Goal: Task Accomplishment & Management: Use online tool/utility

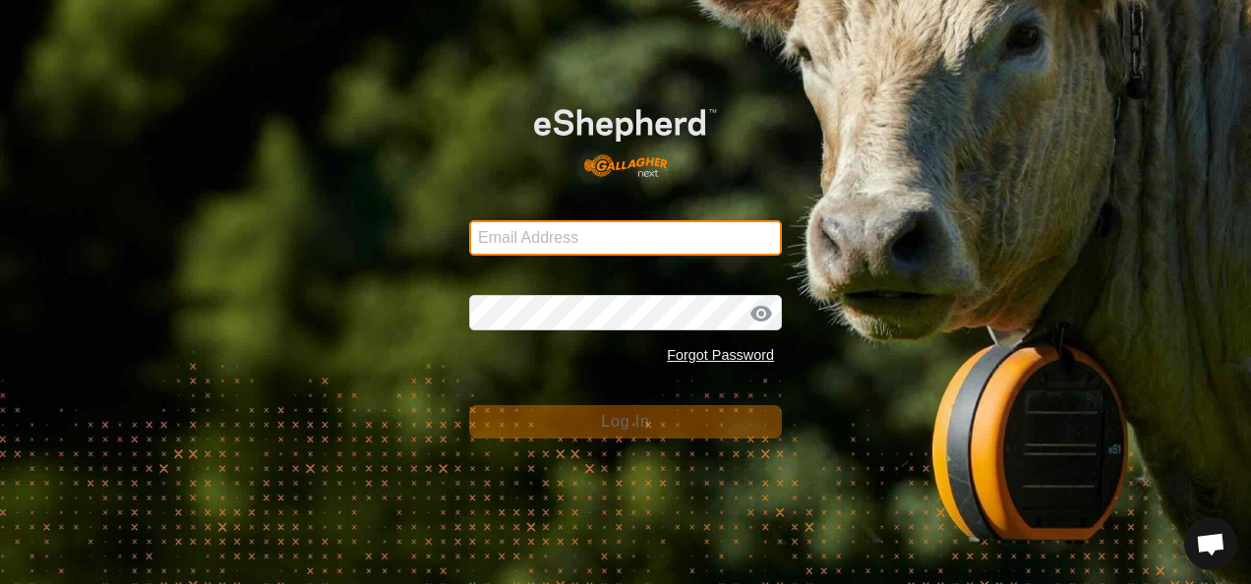
type input "[EMAIL_ADDRESS][DOMAIN_NAME]"
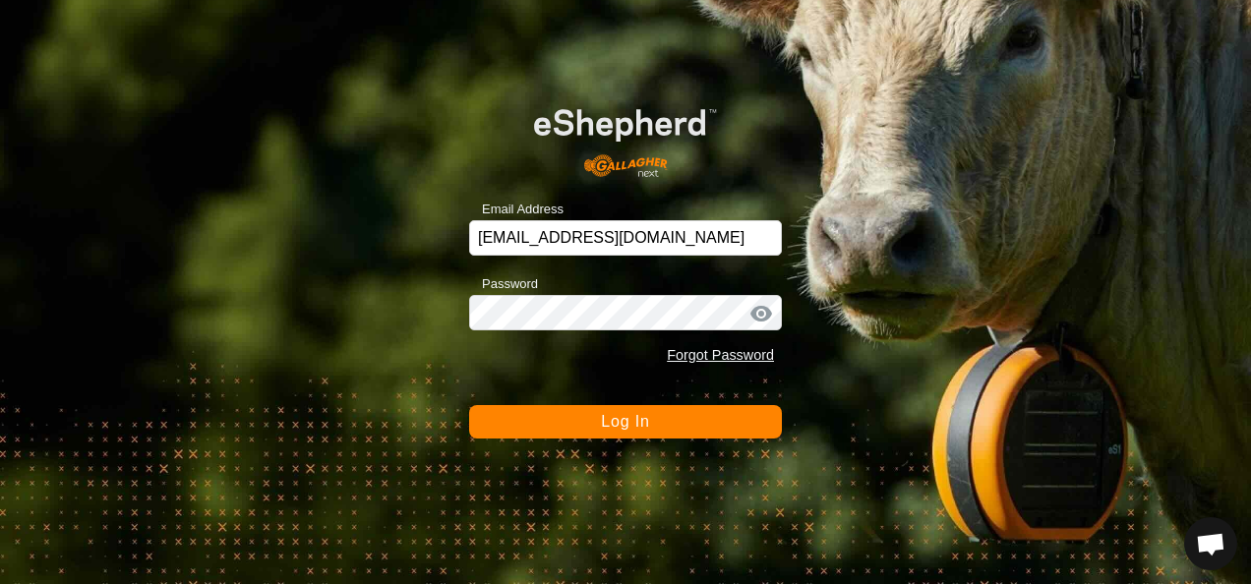
click at [629, 429] on span "Log In" at bounding box center [625, 421] width 48 height 17
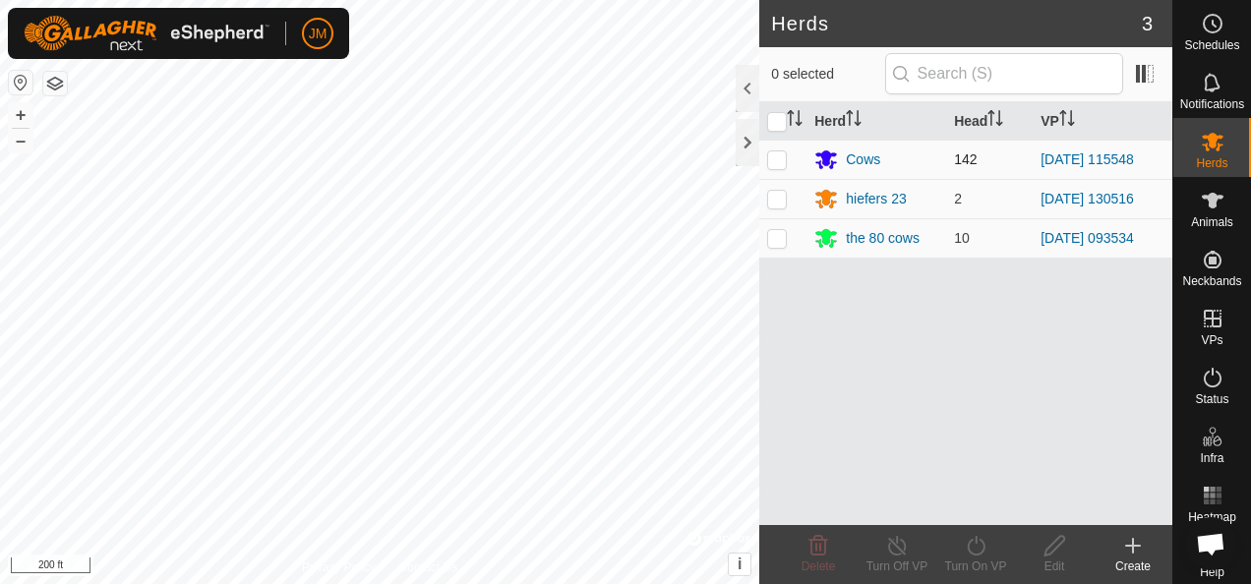
click at [781, 154] on p-checkbox at bounding box center [777, 159] width 20 height 16
checkbox input "true"
click at [982, 555] on icon at bounding box center [976, 546] width 25 height 24
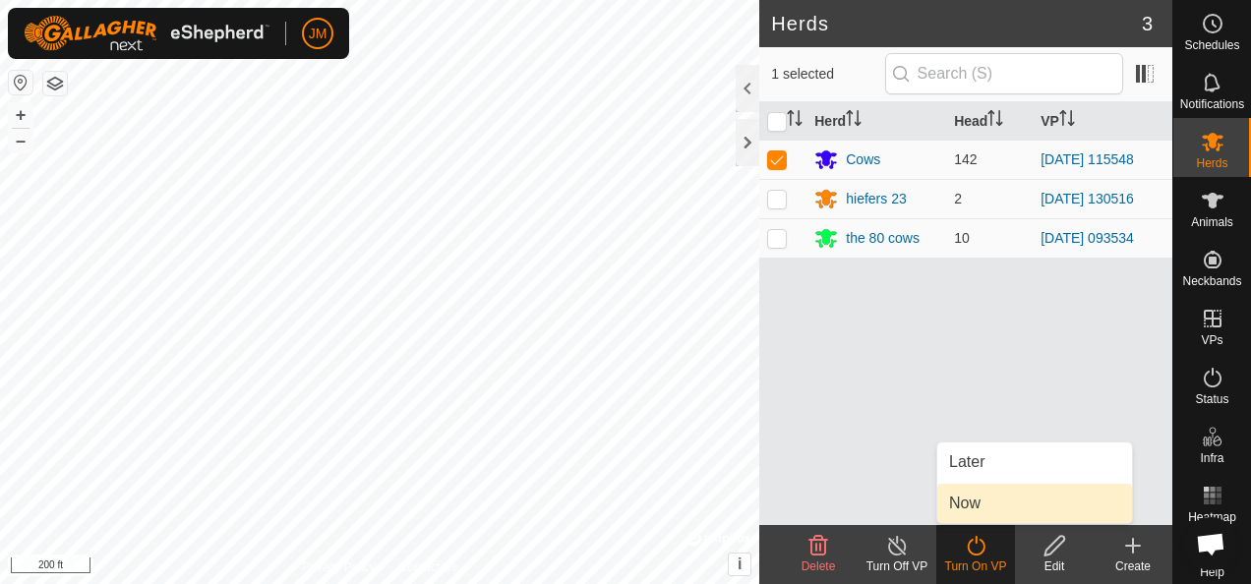
click at [965, 513] on link "Now" at bounding box center [1034, 503] width 195 height 39
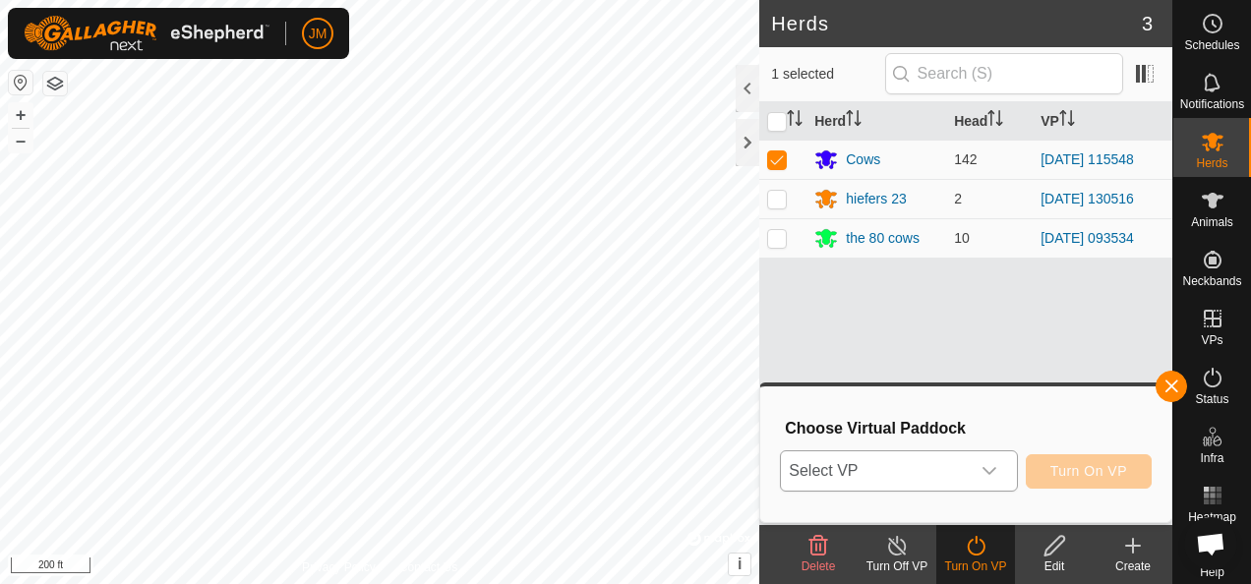
click at [991, 468] on icon "dropdown trigger" at bounding box center [989, 471] width 16 height 16
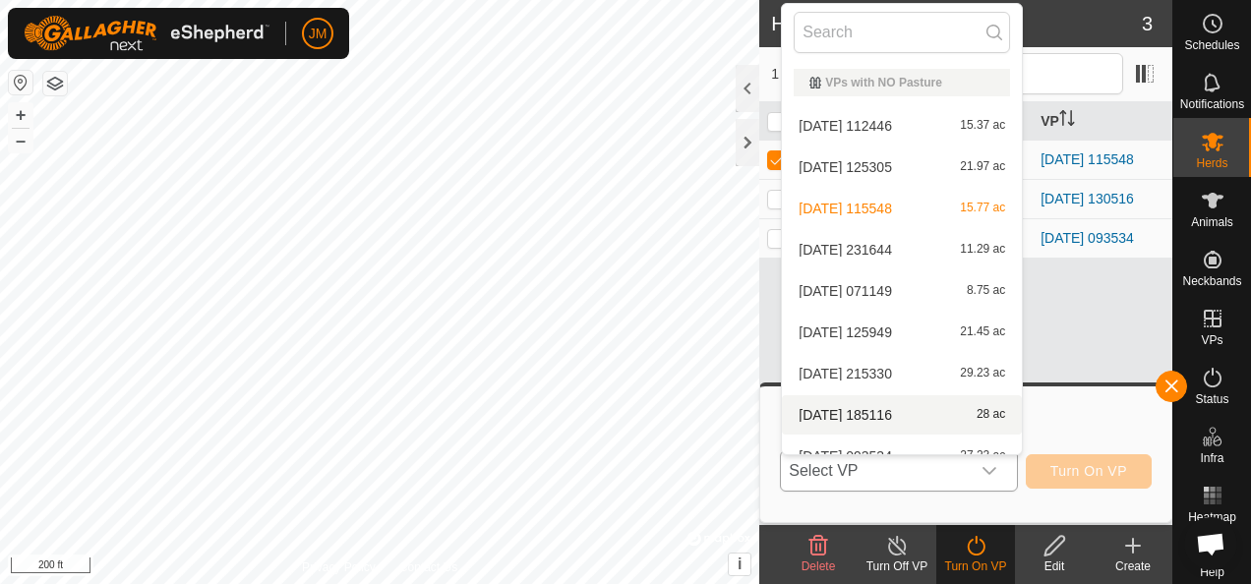
scroll to position [22, 0]
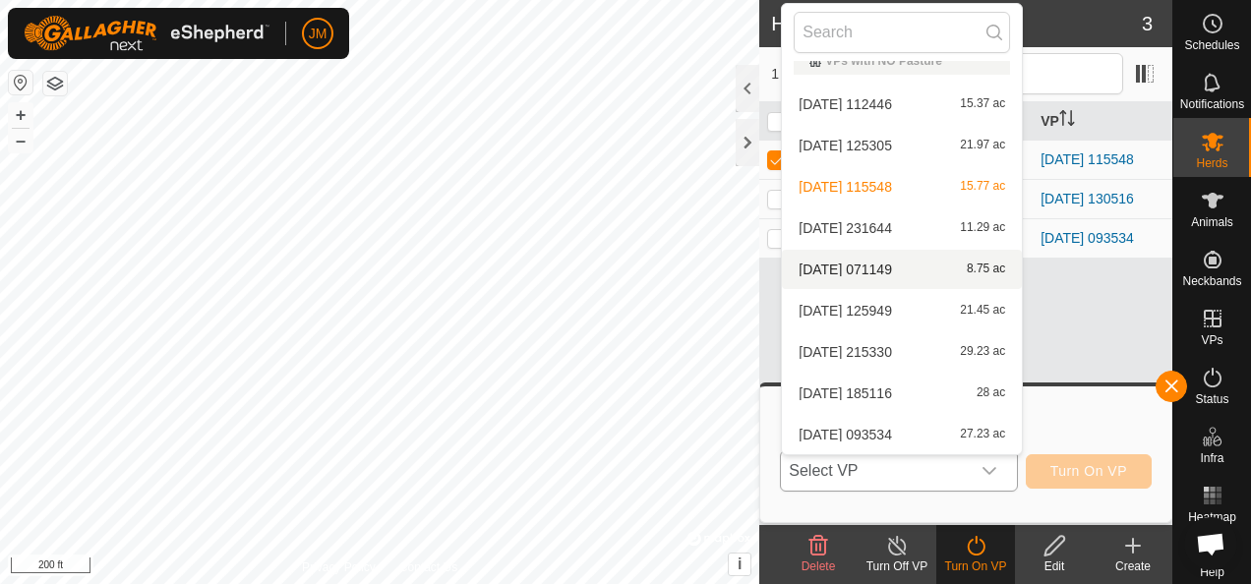
click at [871, 275] on li "[DATE] 071149 8.75 ac" at bounding box center [902, 269] width 240 height 39
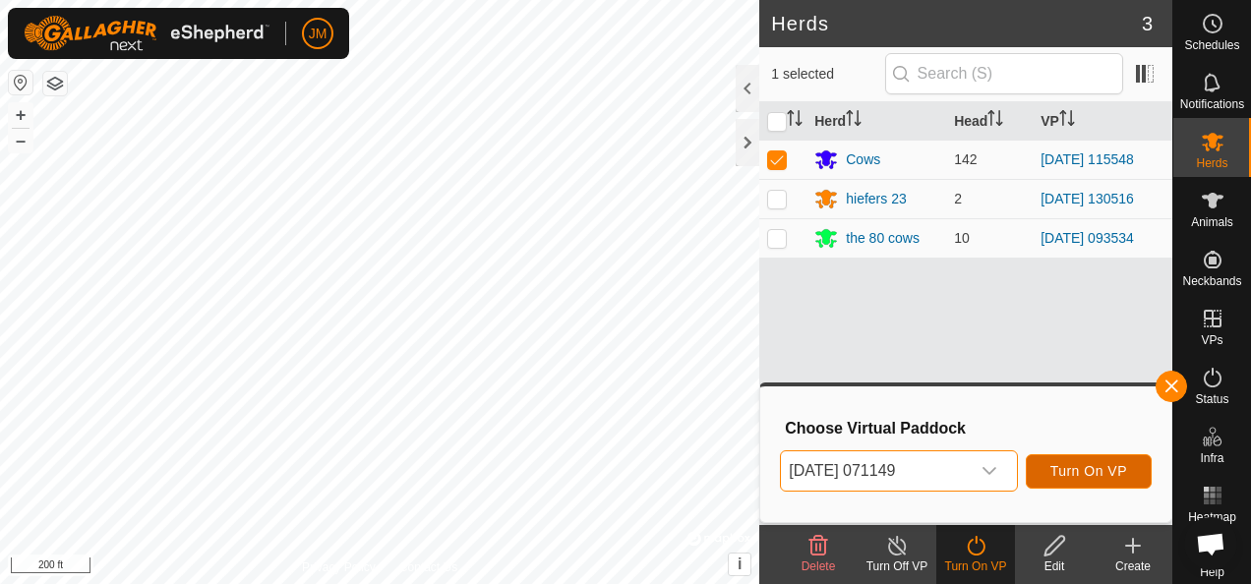
click at [1086, 470] on span "Turn On VP" at bounding box center [1088, 471] width 77 height 16
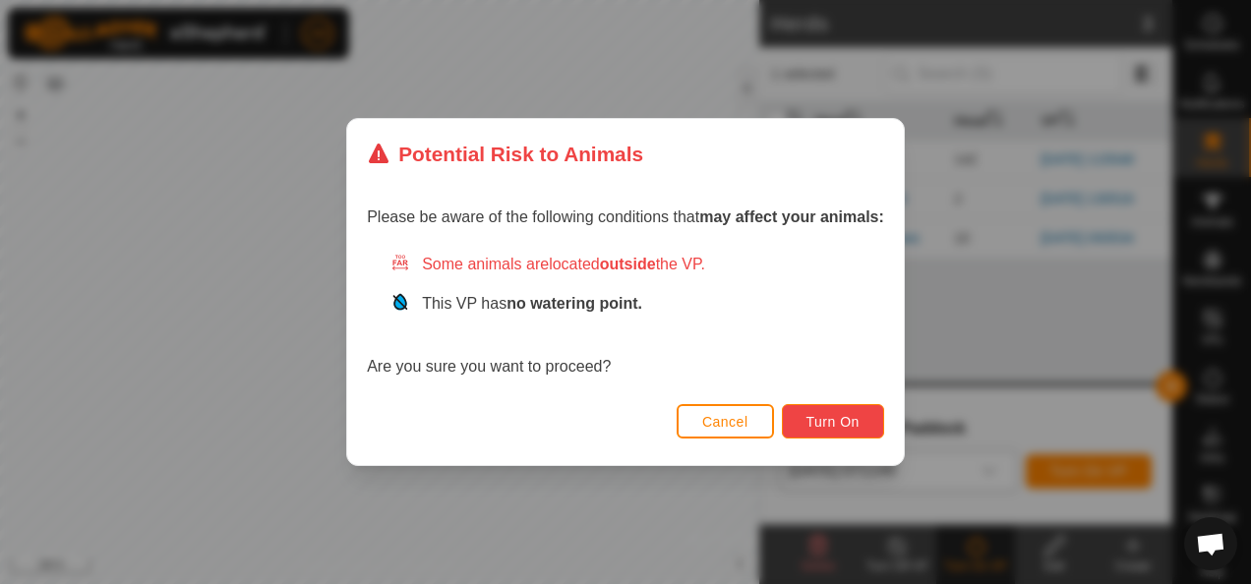
click at [851, 419] on span "Turn On" at bounding box center [832, 422] width 53 height 16
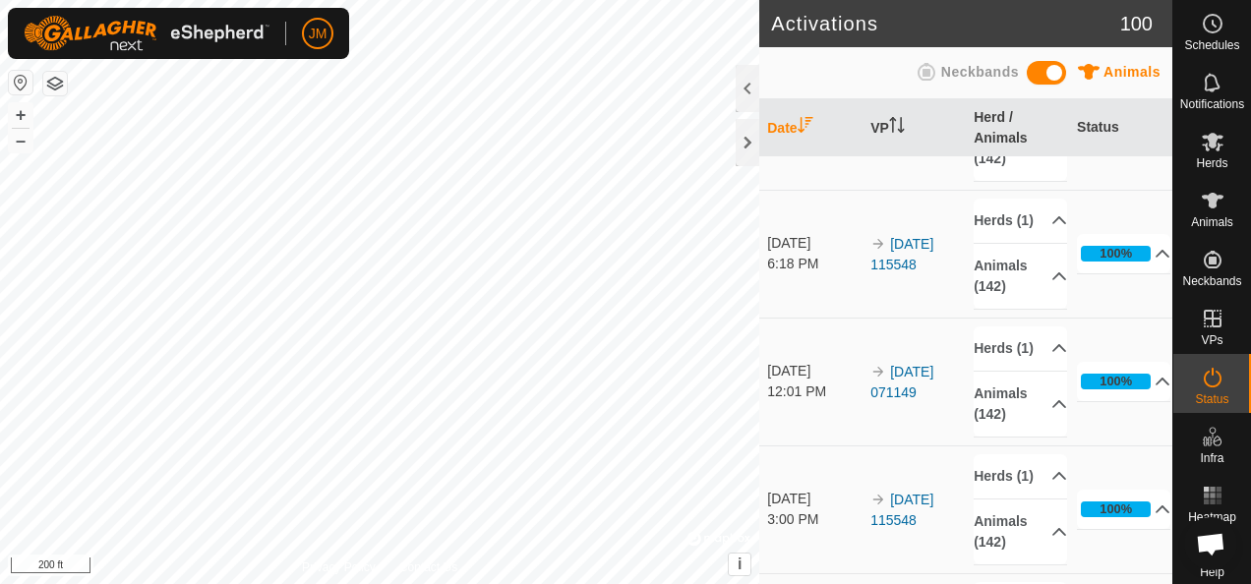
scroll to position [393, 0]
